Goal: Use online tool/utility: Use online tool/utility

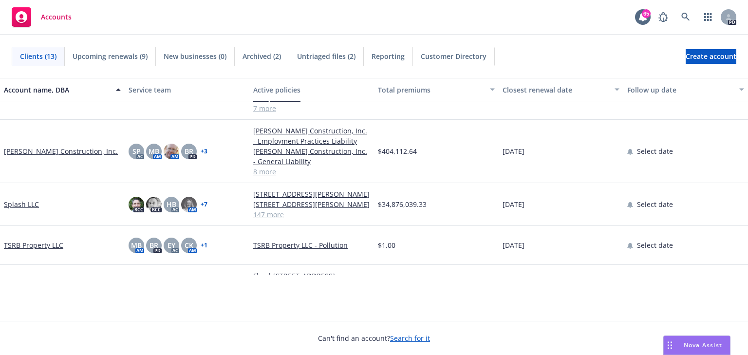
scroll to position [389, 0]
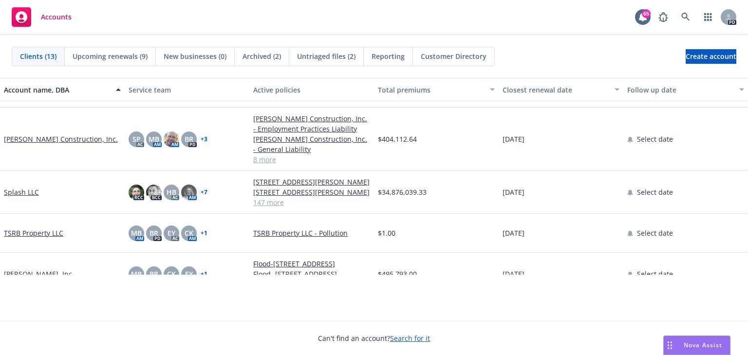
click at [704, 348] on span "Nova Assist" at bounding box center [703, 345] width 38 height 8
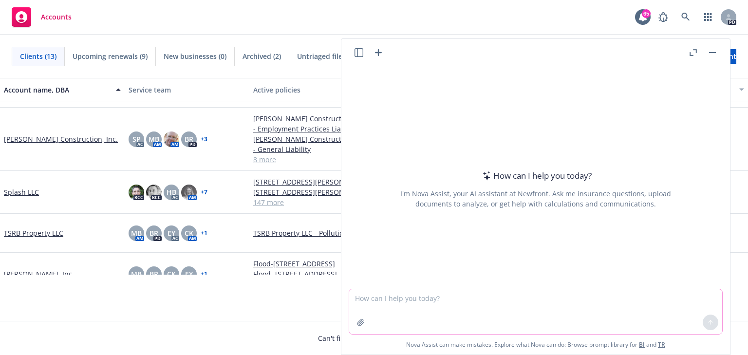
click at [383, 302] on textarea at bounding box center [535, 311] width 373 height 45
paste textarea "The Excess placement is not with CNA; it is with Arch who non-renewed this year…"
type textarea "Wordsmith this: The Excess placement is not with CNA; it is with Arch who non-r…"
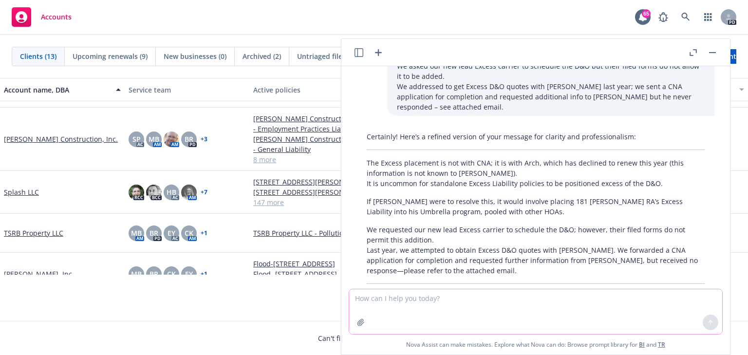
scroll to position [113, 0]
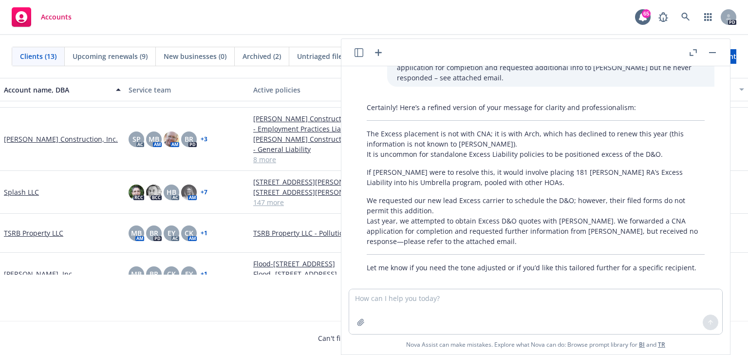
click at [389, 167] on p "If [PERSON_NAME] were to resolve this, it would involve placing 181 [PERSON_NAM…" at bounding box center [536, 177] width 338 height 20
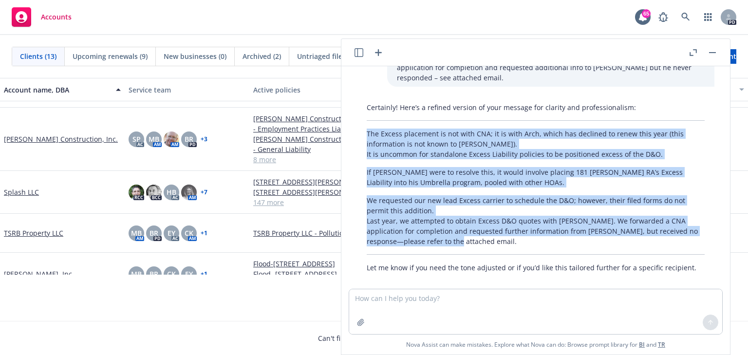
drag, startPoint x: 368, startPoint y: 119, endPoint x: 448, endPoint y: 228, distance: 135.6
click at [448, 228] on div "Certainly! Here’s a refined version of your message for clarity and professiona…" at bounding box center [536, 187] width 358 height 178
copy div "The Excess placement is not with CNA; it is with Arch, which has declined to re…"
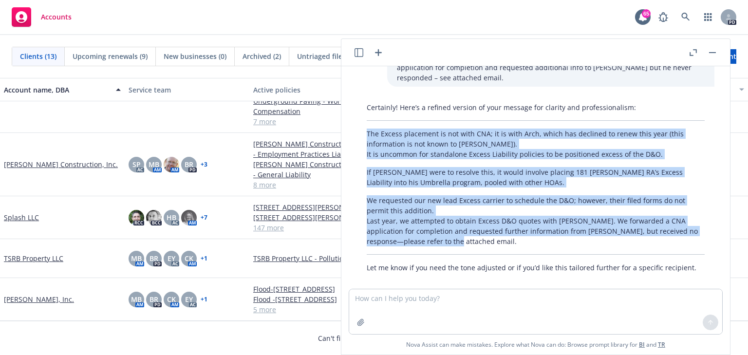
scroll to position [343, 0]
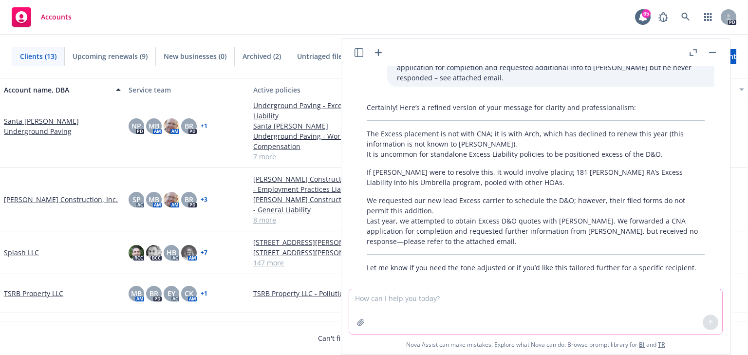
click at [375, 300] on textarea at bounding box center [535, 311] width 373 height 45
type textarea "C"
click at [351, 294] on textarea at bounding box center [535, 311] width 373 height 46
paste textarea "We asked our new lead Excess carrier to schedule the D&O but their filed forms …"
click at [353, 297] on textarea "We asked our new lead Excess carrier to schedule the D&O but their filed forms …" at bounding box center [535, 311] width 373 height 46
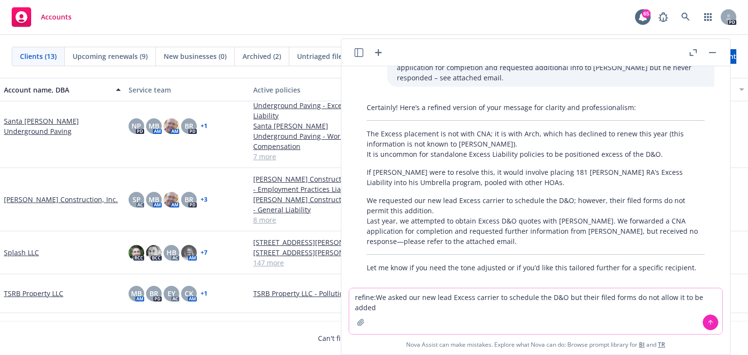
type textarea "refine: We asked our new lead Excess carrier to schedule the D&O but their file…"
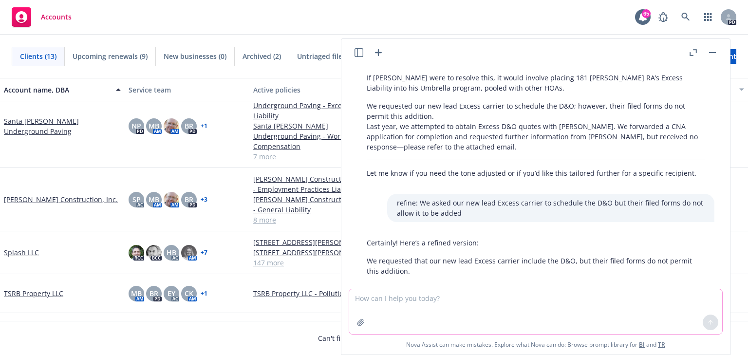
scroll to position [211, 0]
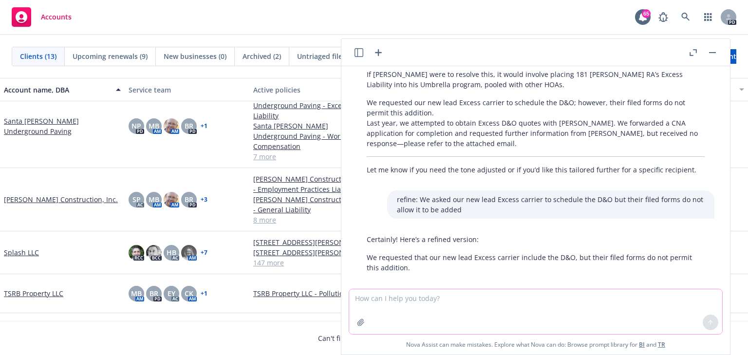
click at [360, 302] on textarea at bounding box center [535, 311] width 373 height 45
paste textarea "Last year, we addressed to get Excess D&O quotes with [PERSON_NAME]; sent a CNA…"
type textarea "refine: Last year, we addressed to get Excess D&O quotes with [PERSON_NAME]; se…"
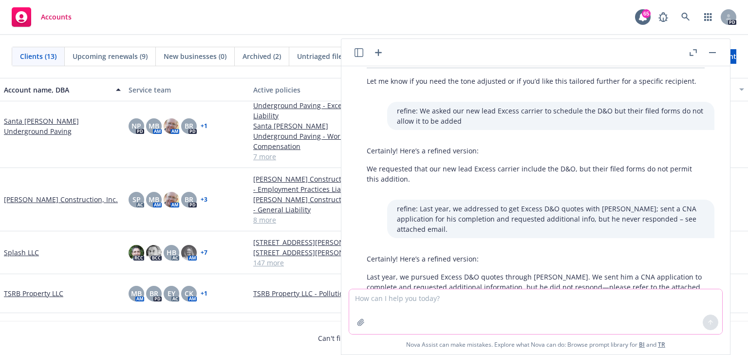
scroll to position [309, 0]
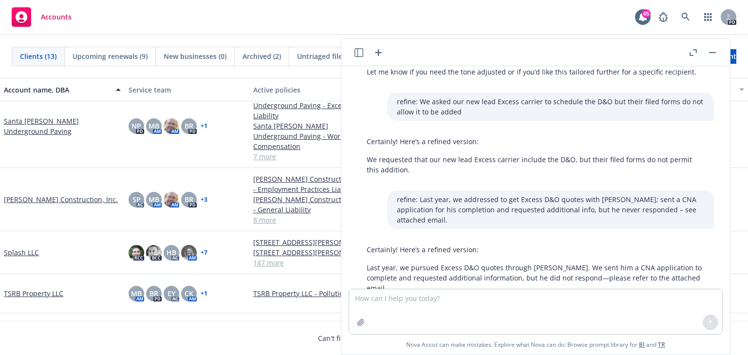
click at [442, 263] on p "Last year, we pursued Excess D&O quotes through [PERSON_NAME]. We sent him a CN…" at bounding box center [536, 278] width 338 height 31
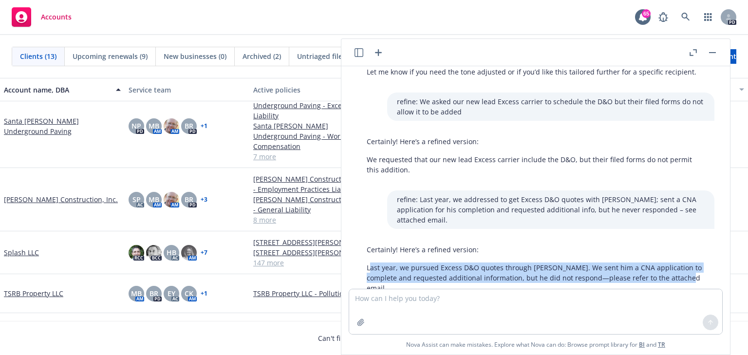
drag, startPoint x: 368, startPoint y: 245, endPoint x: 653, endPoint y: 257, distance: 284.9
click at [681, 262] on div "Certainly! Here’s a refined version: Last year, we pursued Excess D&O quotes th…" at bounding box center [536, 269] width 358 height 57
copy p "ast year, we pursued Excess D&O quotes through [PERSON_NAME]. We sent him a CNA…"
